Goal: Information Seeking & Learning: Learn about a topic

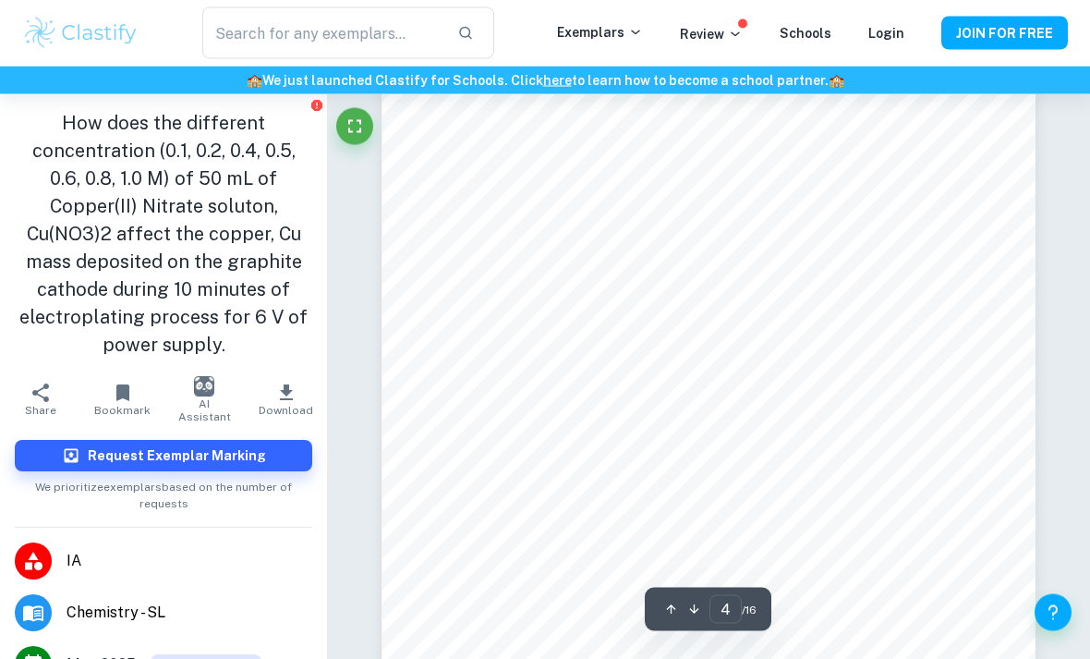
scroll to position [3089, 0]
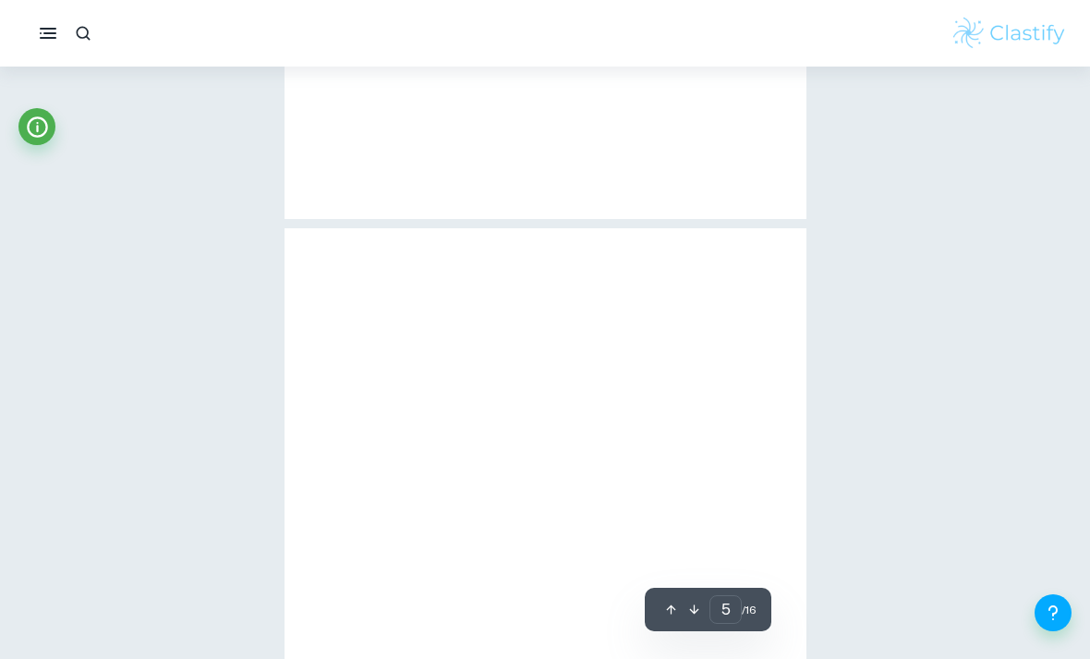
type input "4"
